Goal: Task Accomplishment & Management: Use online tool/utility

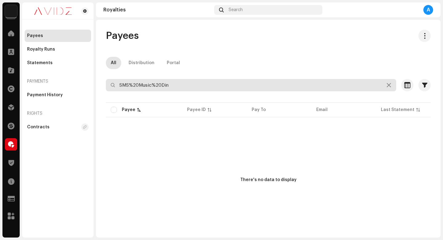
click at [212, 84] on input "SMS%20Music%20Din" at bounding box center [251, 85] width 291 height 12
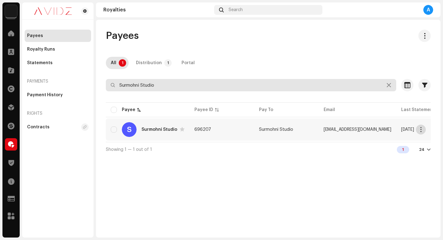
type input "Surmohni Studio"
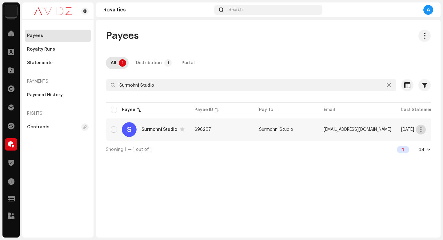
click at [422, 132] on button "button" at bounding box center [421, 129] width 10 height 10
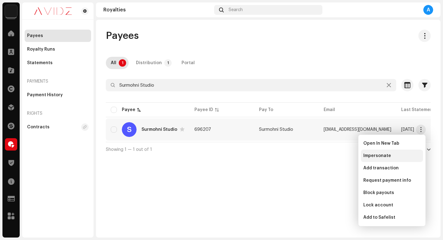
click at [404, 156] on div "Impersonate" at bounding box center [392, 155] width 57 height 5
